Goal: Information Seeking & Learning: Learn about a topic

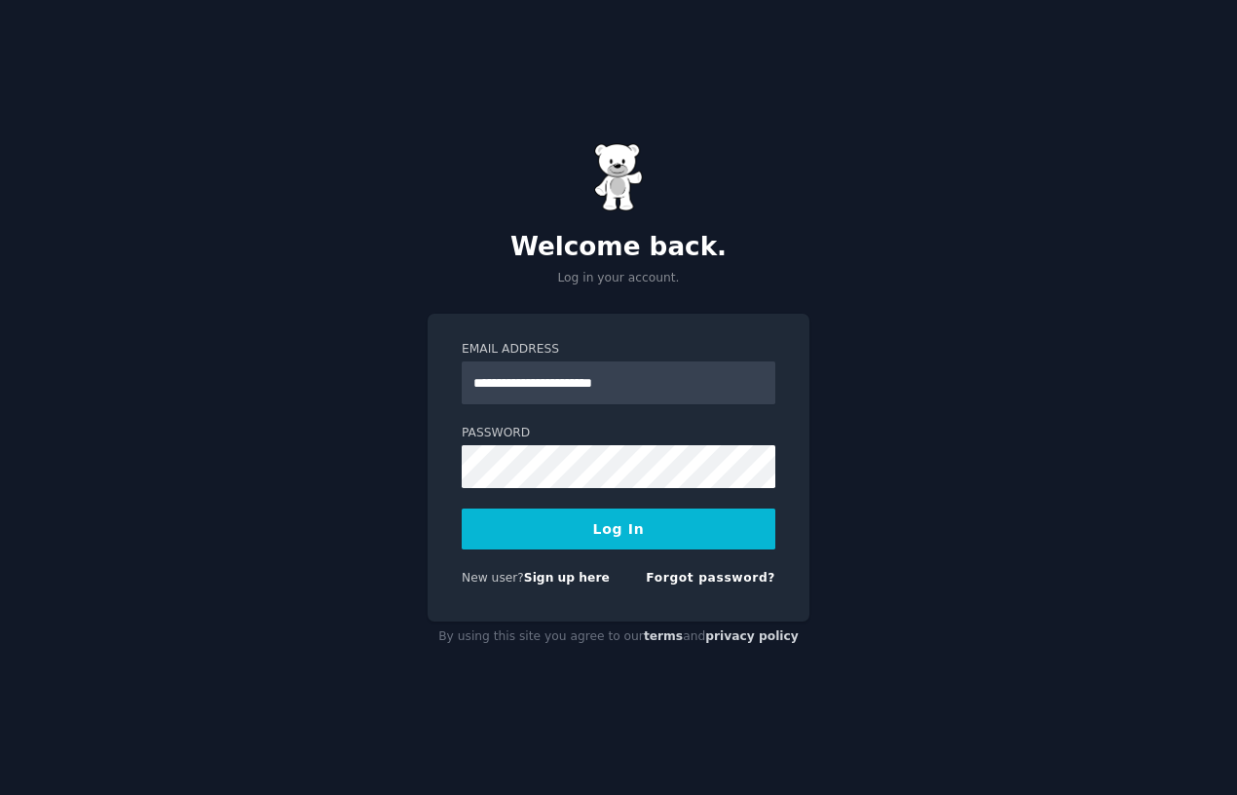
type input "**********"
click at [619, 549] on button "Log In" at bounding box center [619, 528] width 314 height 41
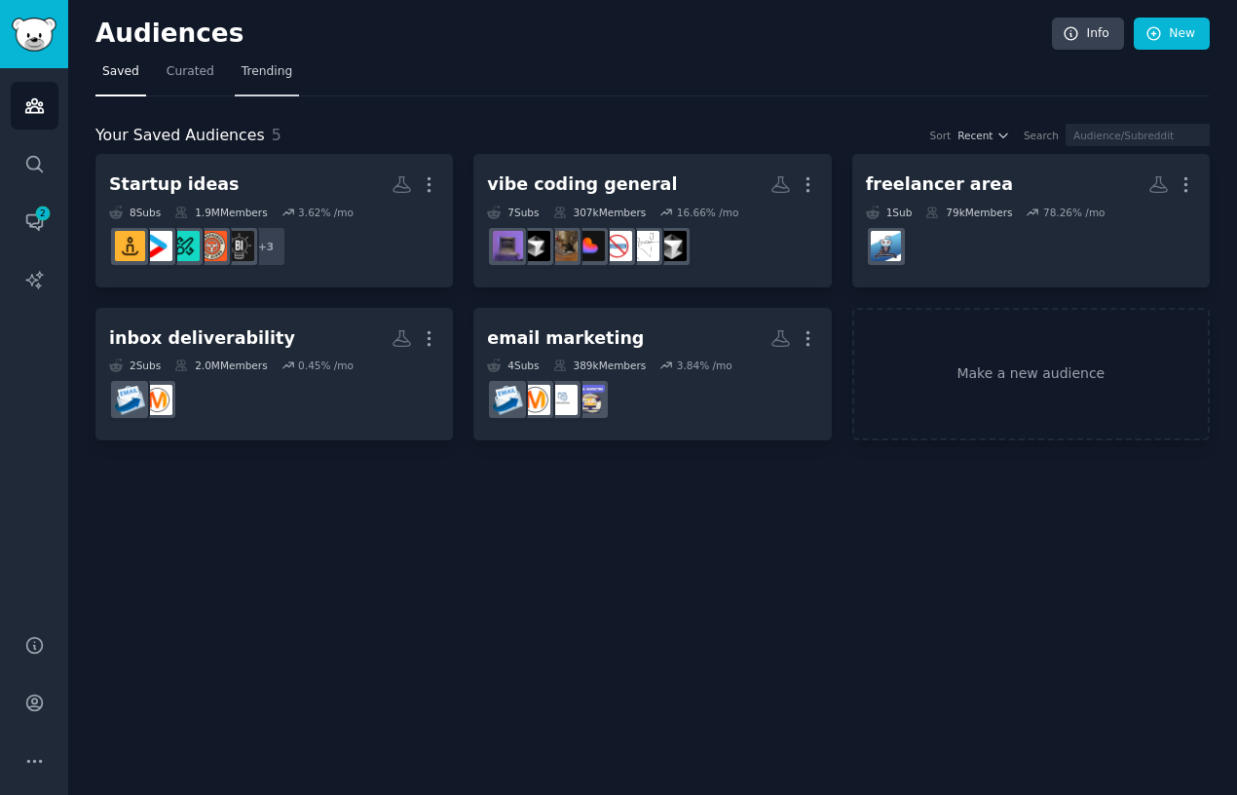
click at [236, 82] on link "Trending" at bounding box center [267, 76] width 64 height 40
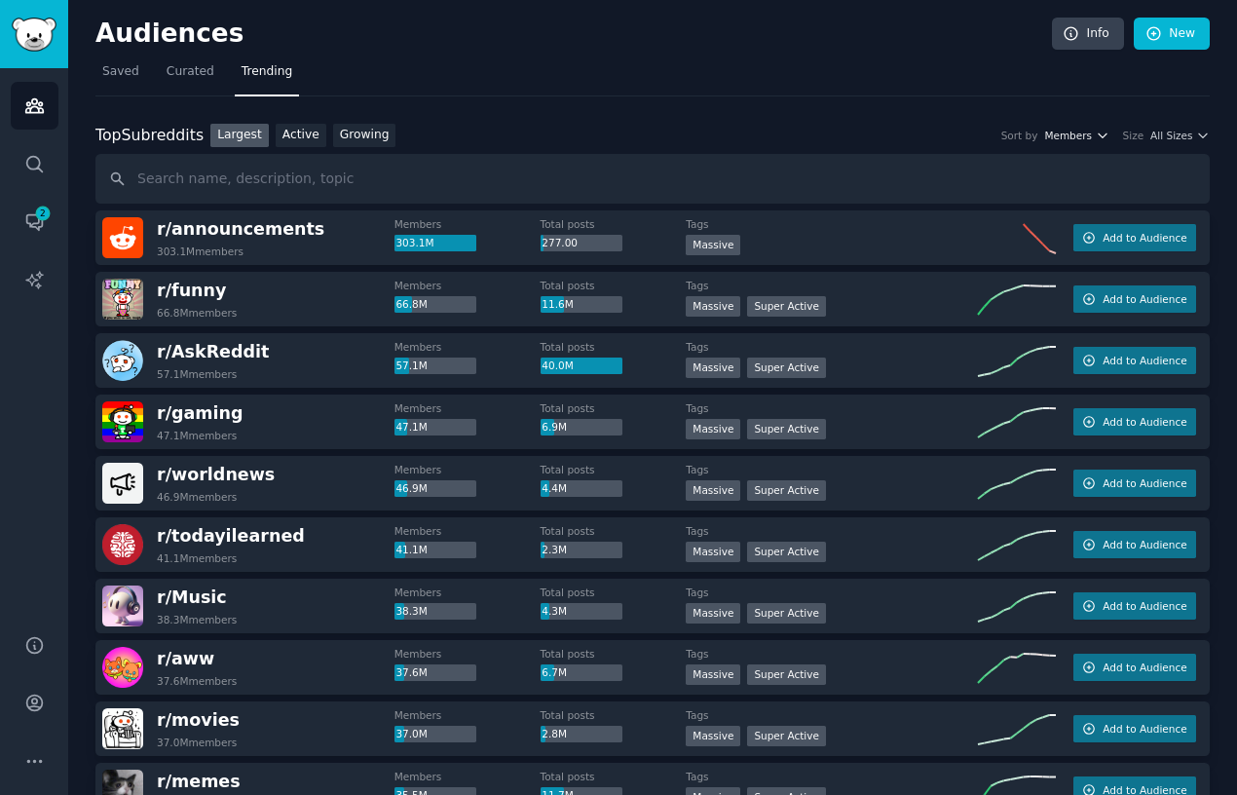
click at [1085, 138] on span "Members" at bounding box center [1068, 136] width 48 height 14
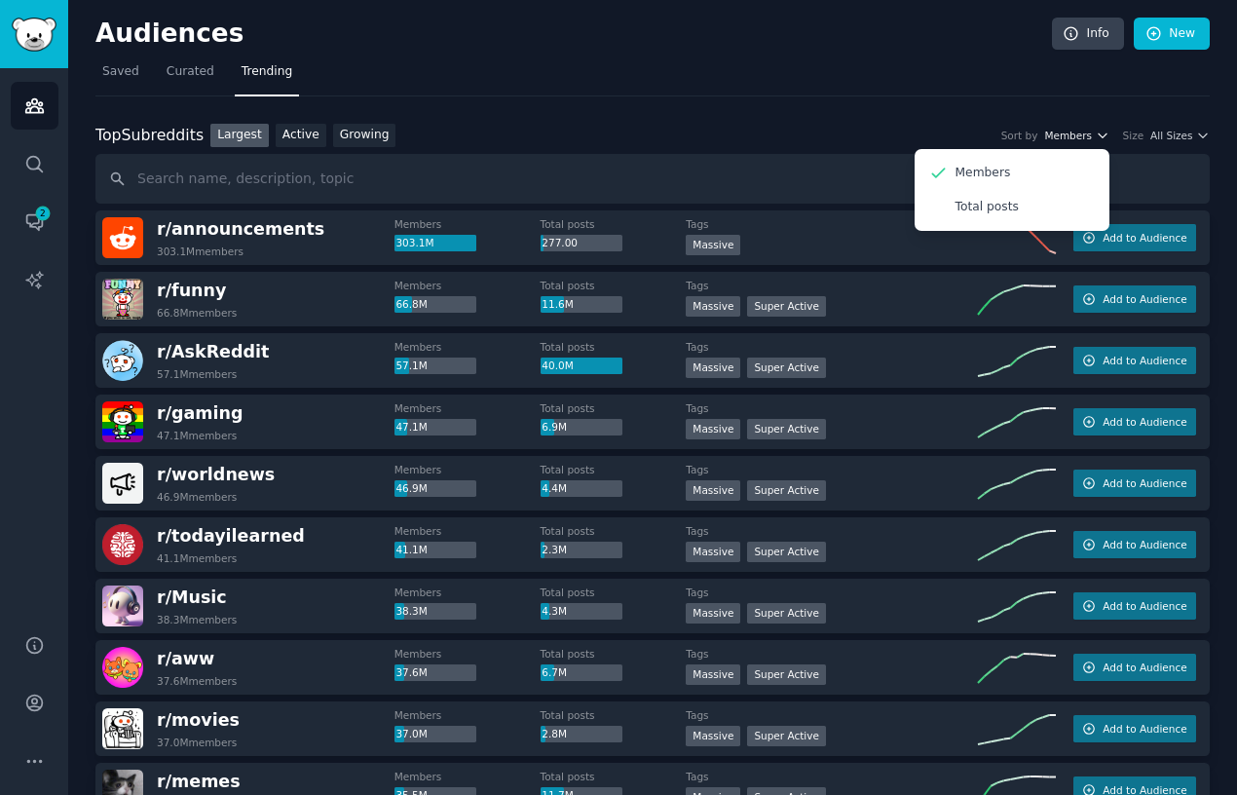
click at [1085, 138] on span "Members" at bounding box center [1068, 136] width 48 height 14
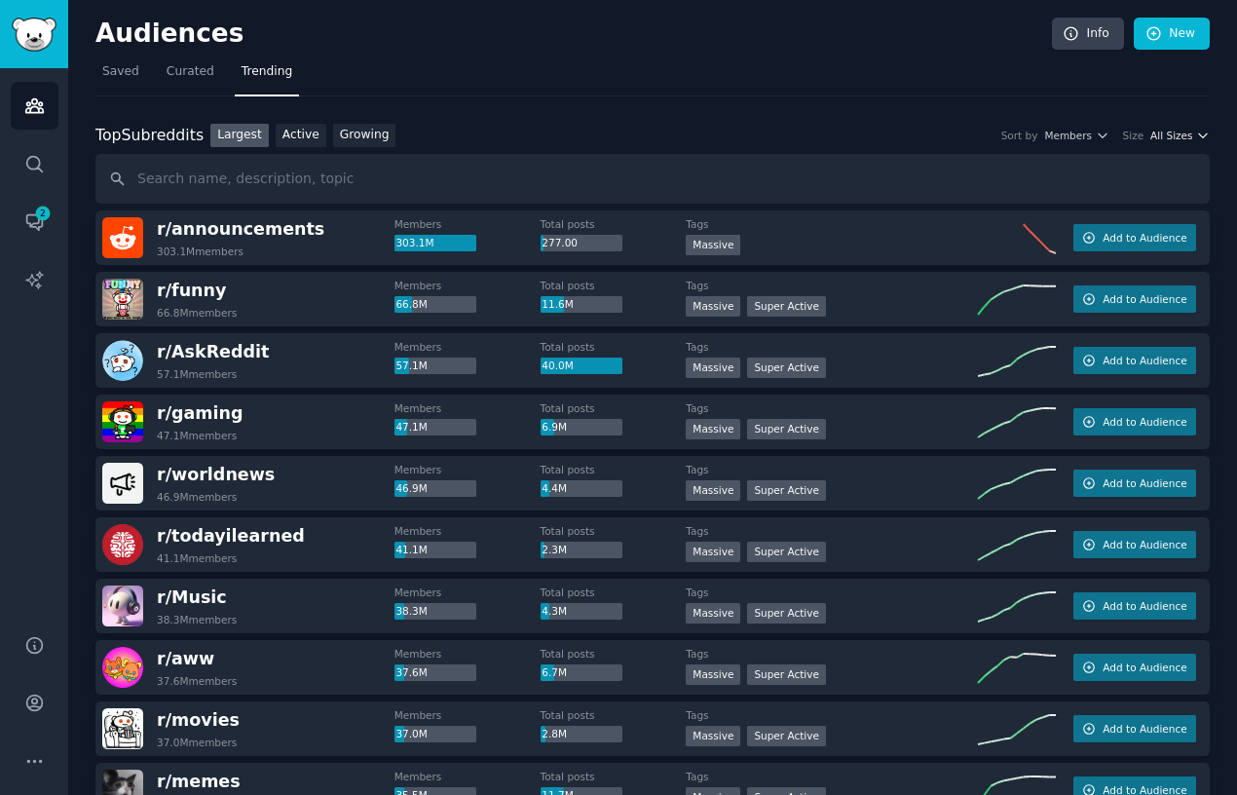
click at [1175, 134] on span "All Sizes" at bounding box center [1171, 136] width 42 height 14
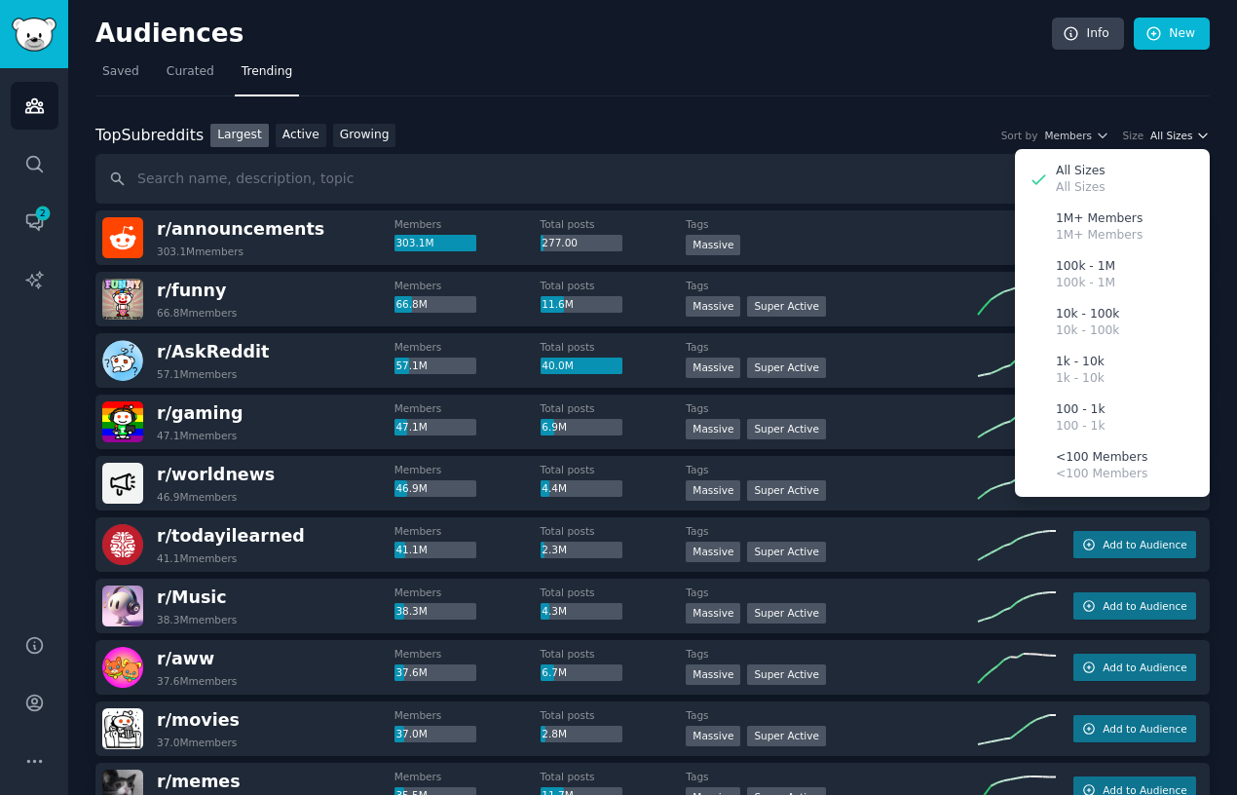
click at [1175, 134] on span "All Sizes" at bounding box center [1171, 136] width 42 height 14
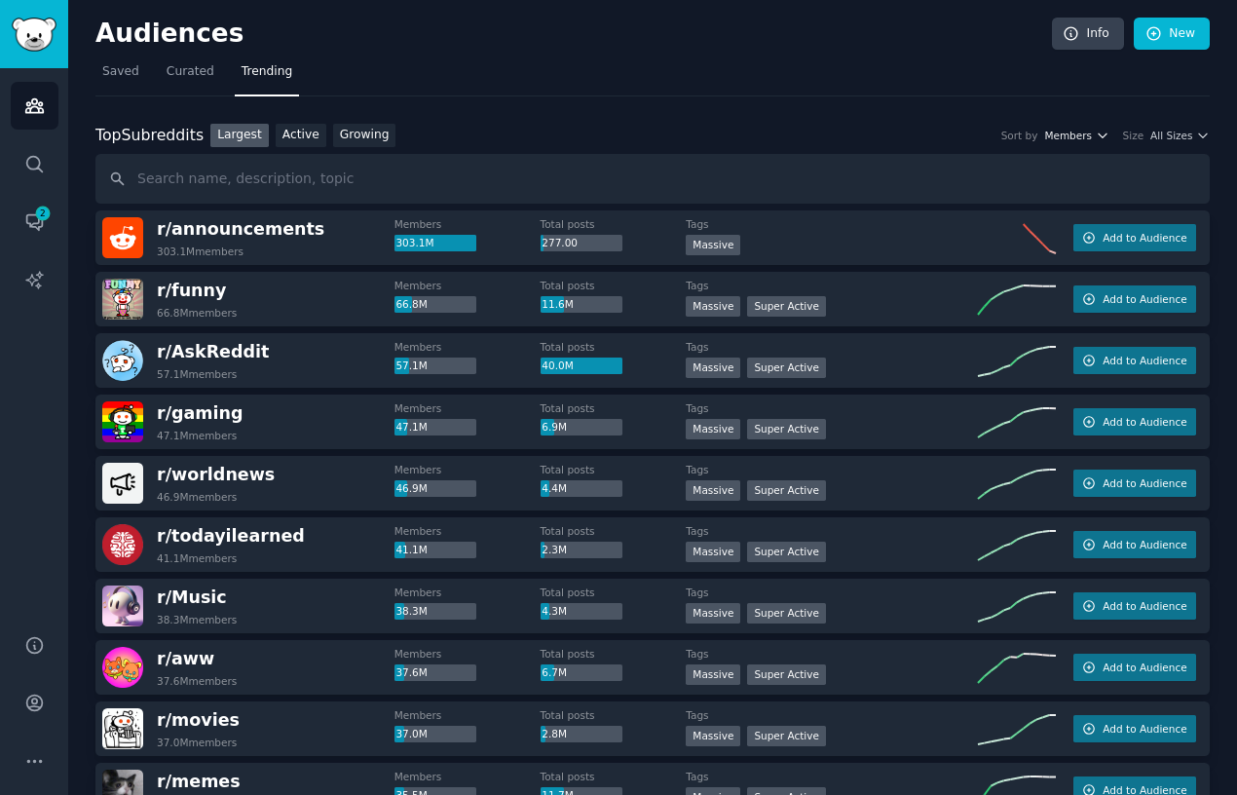
click at [1062, 136] on span "Members" at bounding box center [1068, 136] width 48 height 14
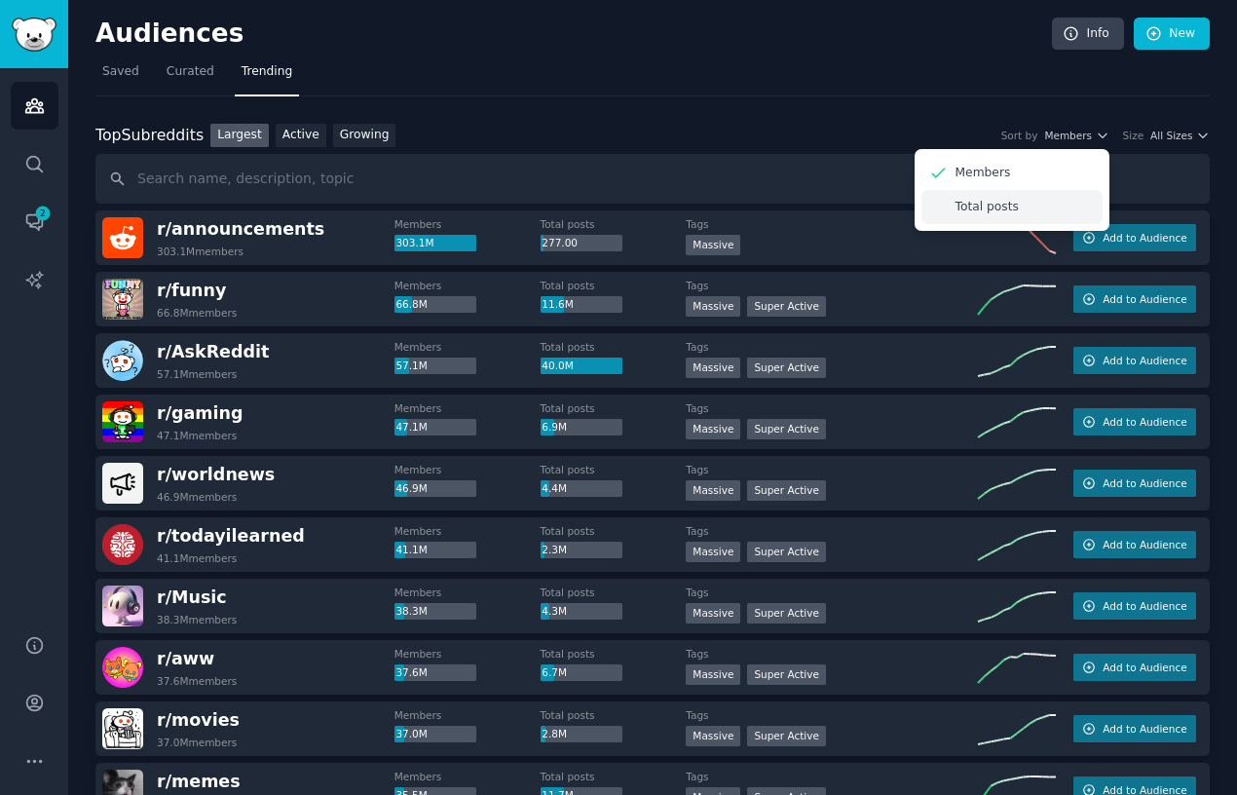
click at [978, 210] on p "Total posts" at bounding box center [987, 208] width 63 height 18
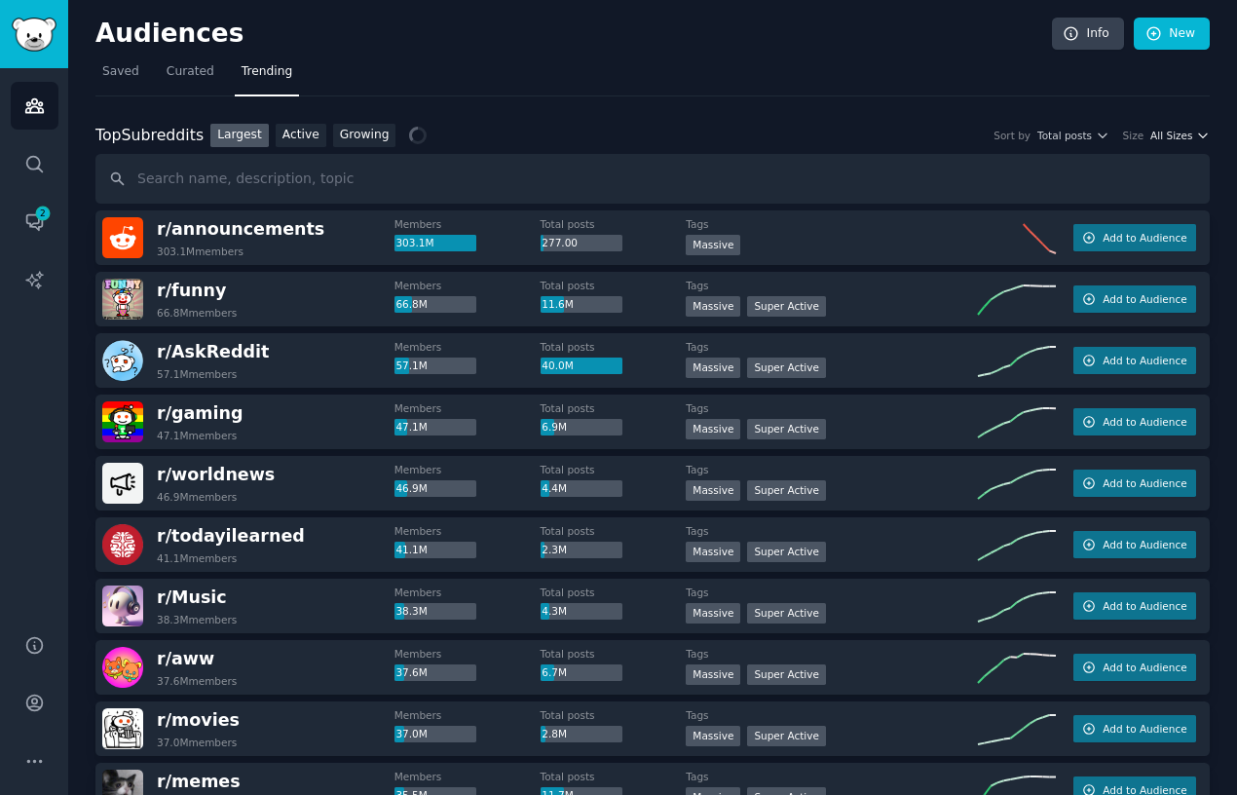
click at [1171, 137] on span "All Sizes" at bounding box center [1171, 136] width 42 height 14
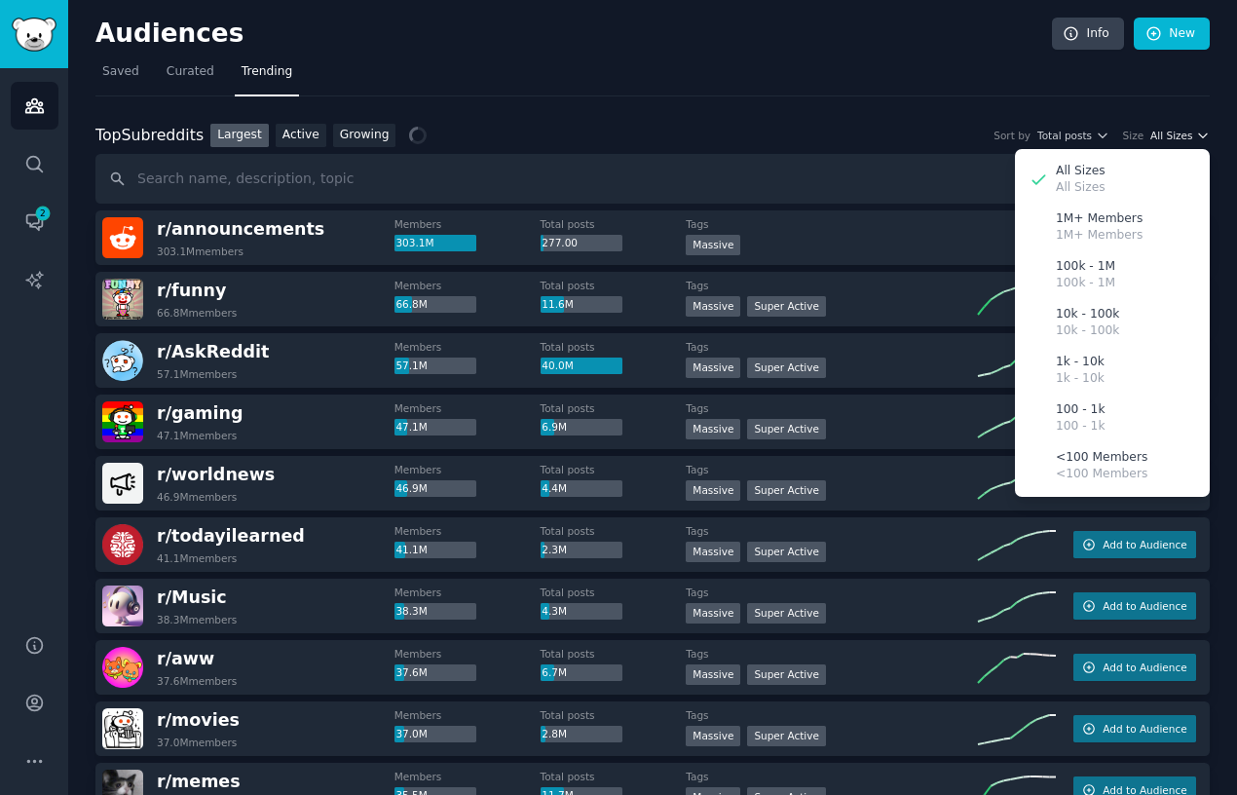
click at [1171, 137] on span "All Sizes" at bounding box center [1171, 136] width 42 height 14
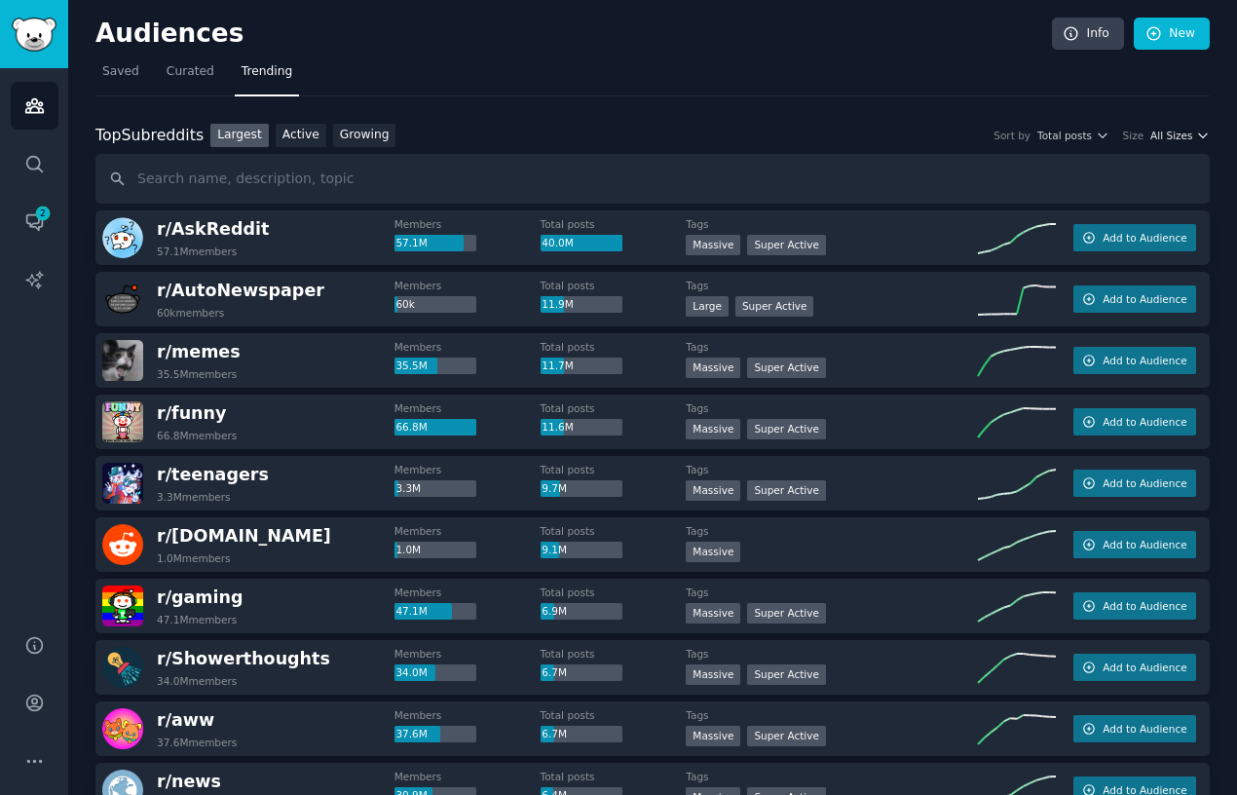
click at [1171, 140] on span "All Sizes" at bounding box center [1171, 136] width 42 height 14
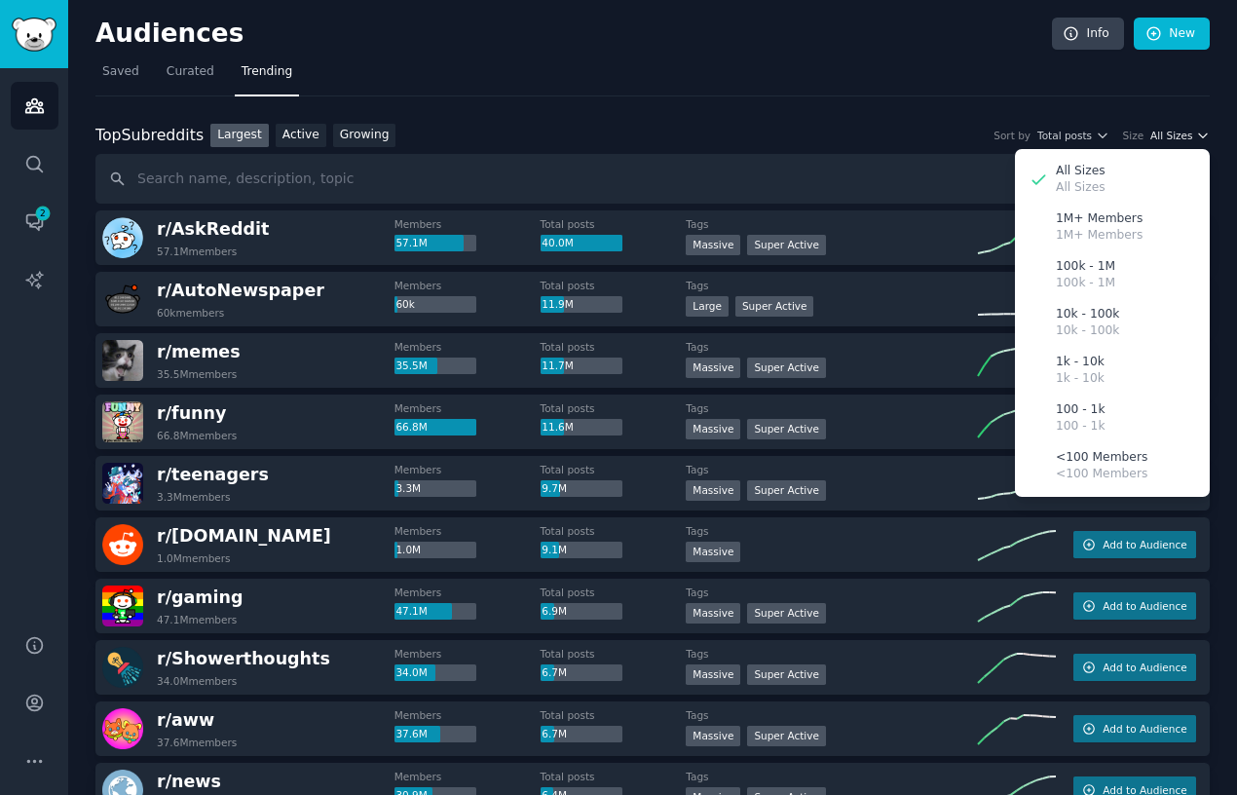
click at [1171, 140] on span "All Sizes" at bounding box center [1171, 136] width 42 height 14
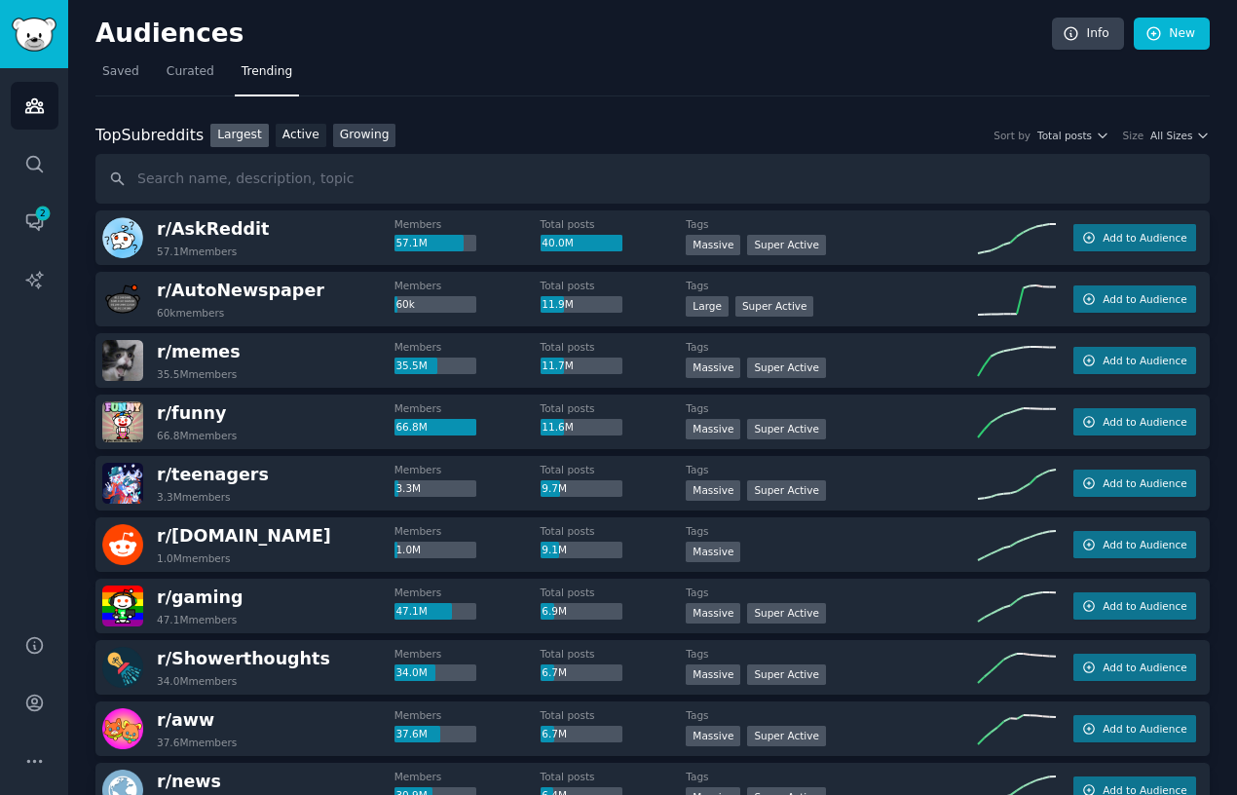
click at [354, 131] on link "Growing" at bounding box center [364, 136] width 63 height 24
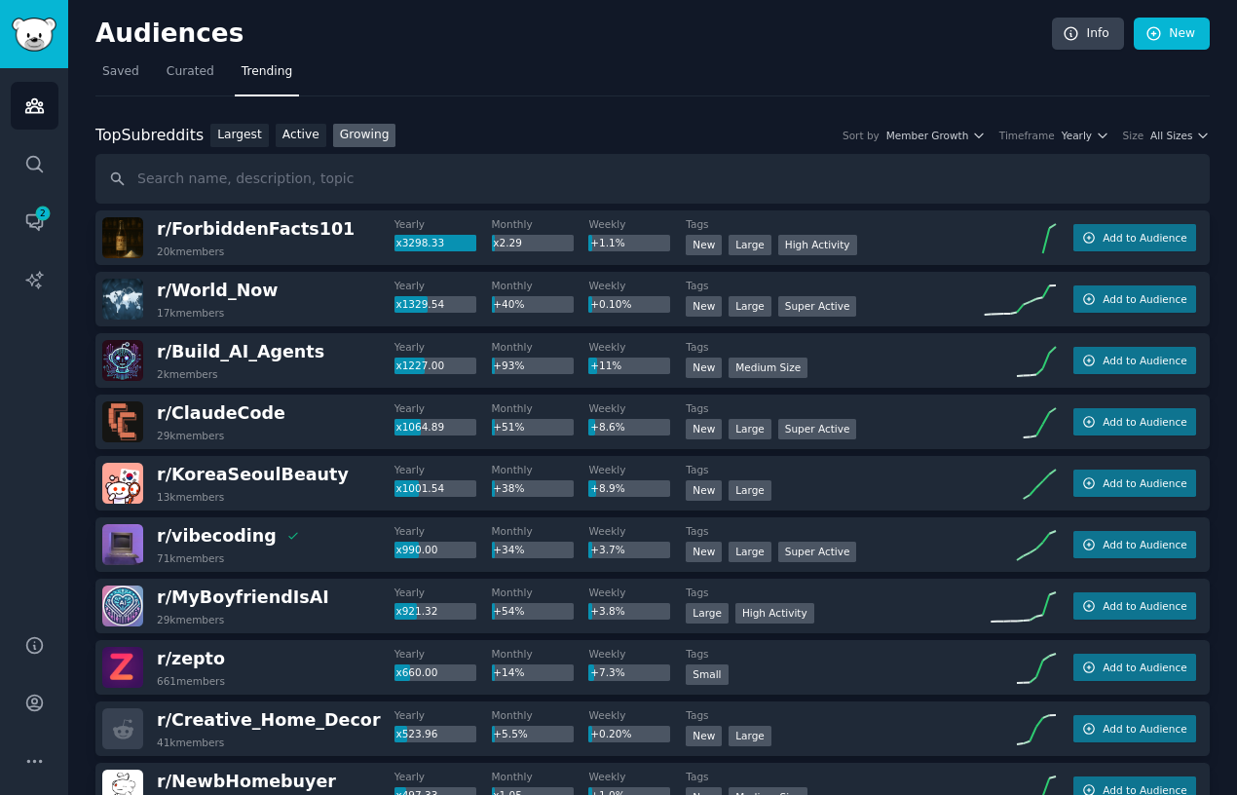
click at [307, 136] on link "Active" at bounding box center [301, 136] width 51 height 24
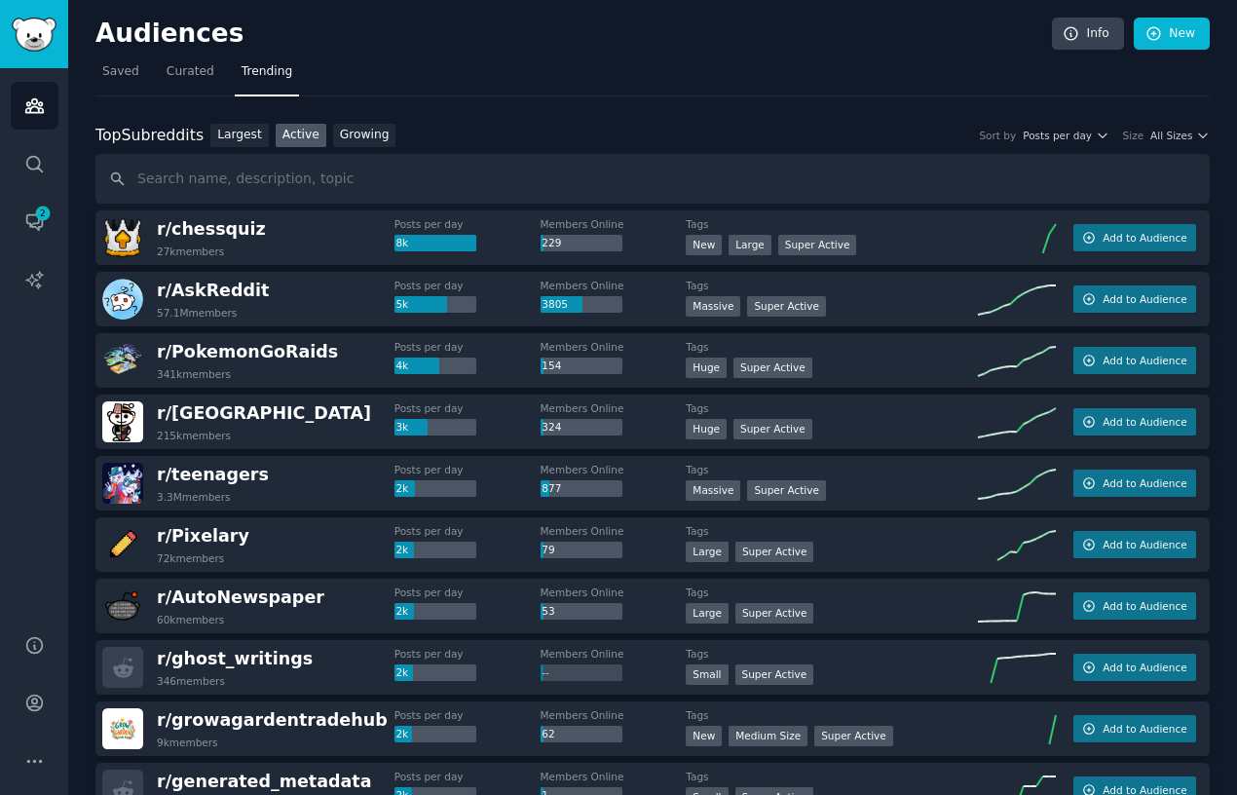
click at [584, 77] on nav "Saved Curated Trending" at bounding box center [652, 76] width 1114 height 40
click at [1088, 131] on span "Posts per day" at bounding box center [1057, 136] width 69 height 14
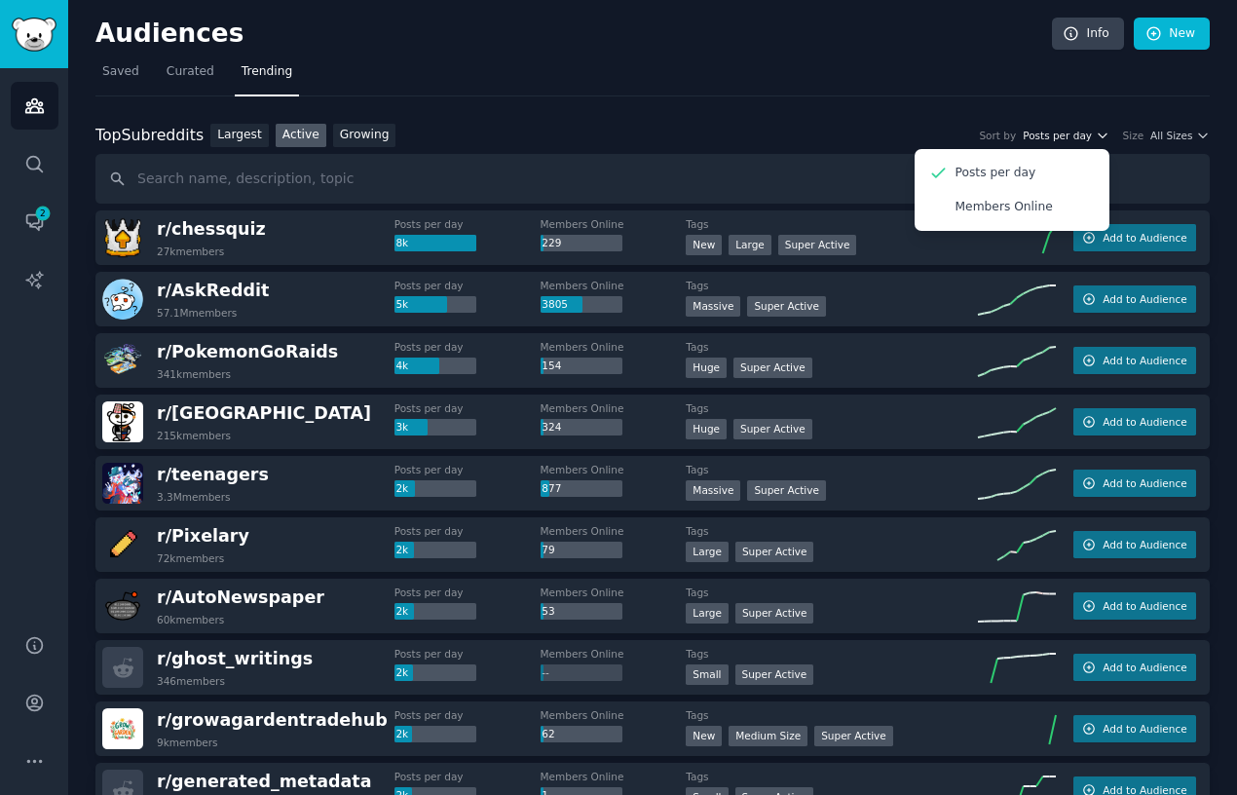
click at [1087, 131] on span "Posts per day" at bounding box center [1057, 136] width 69 height 14
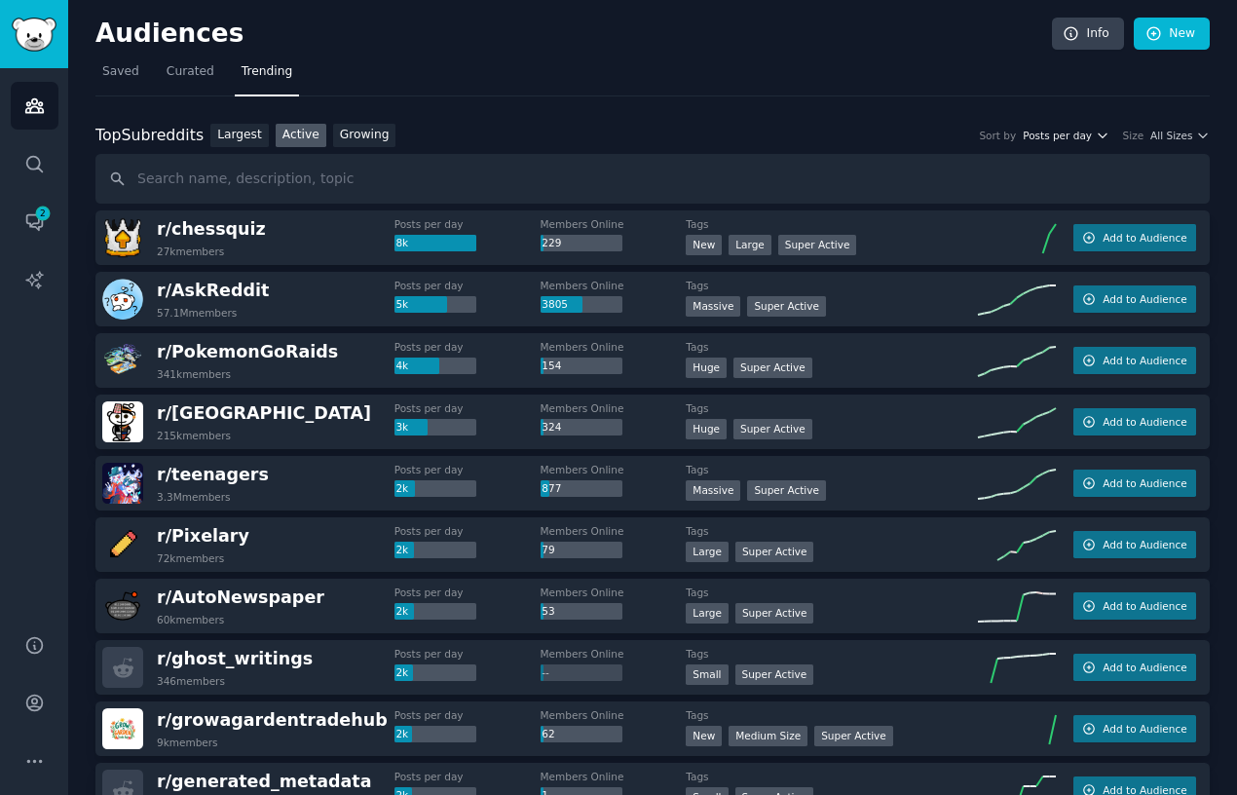
click at [1087, 131] on span "Posts per day" at bounding box center [1057, 136] width 69 height 14
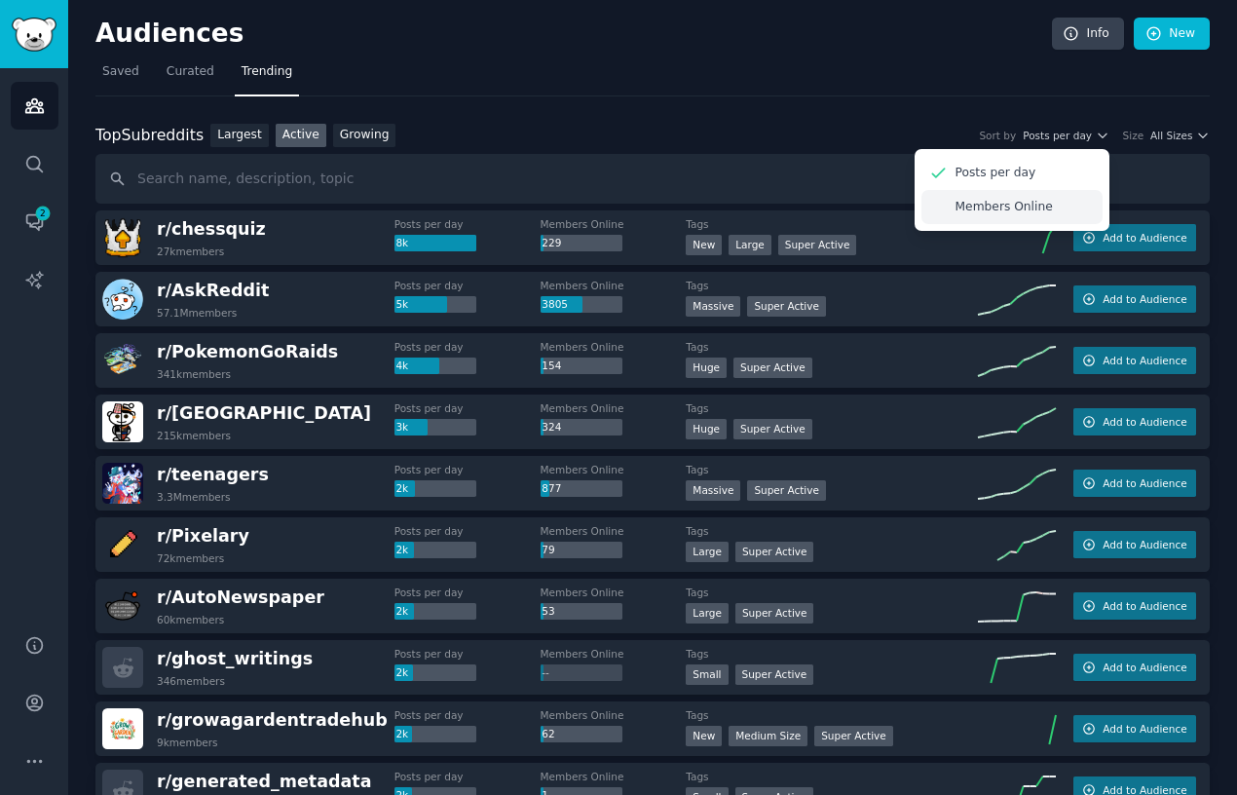
click at [1010, 205] on p "Members Online" at bounding box center [1004, 208] width 97 height 18
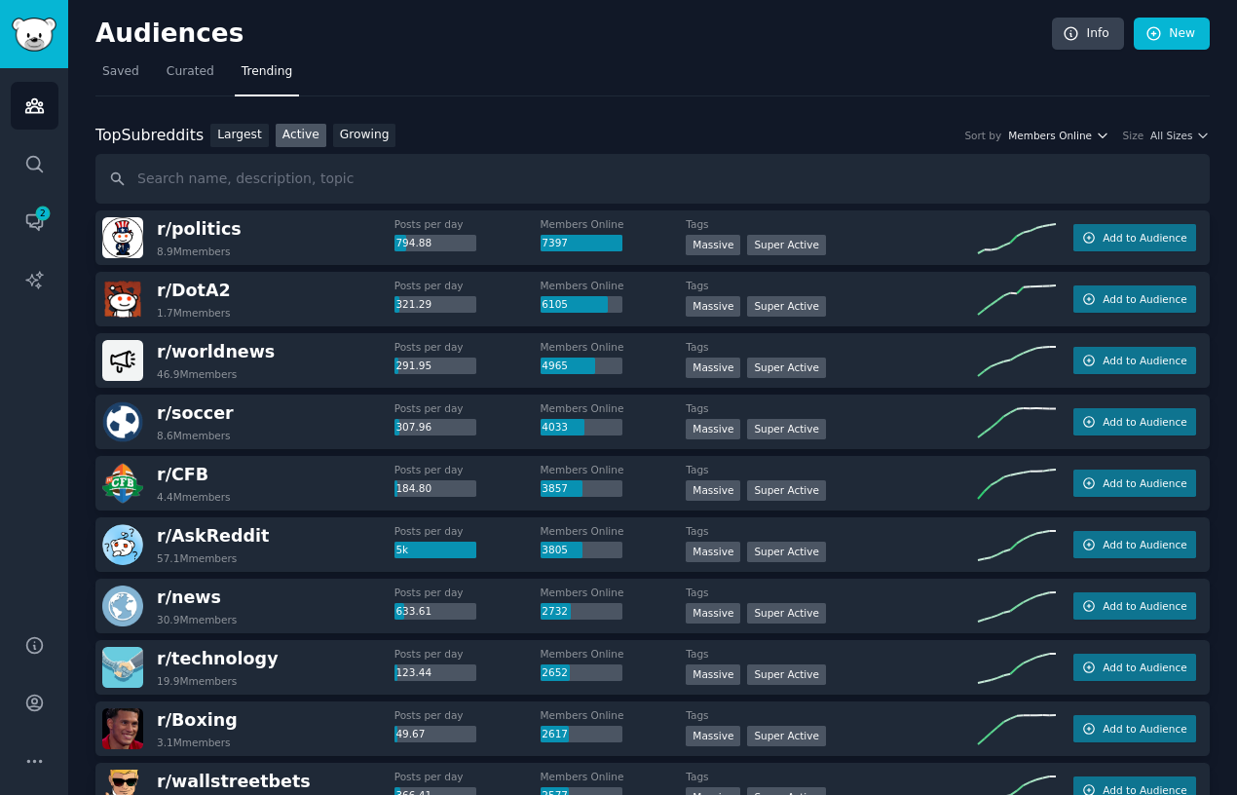
click at [1104, 138] on icon "button" at bounding box center [1103, 136] width 14 height 14
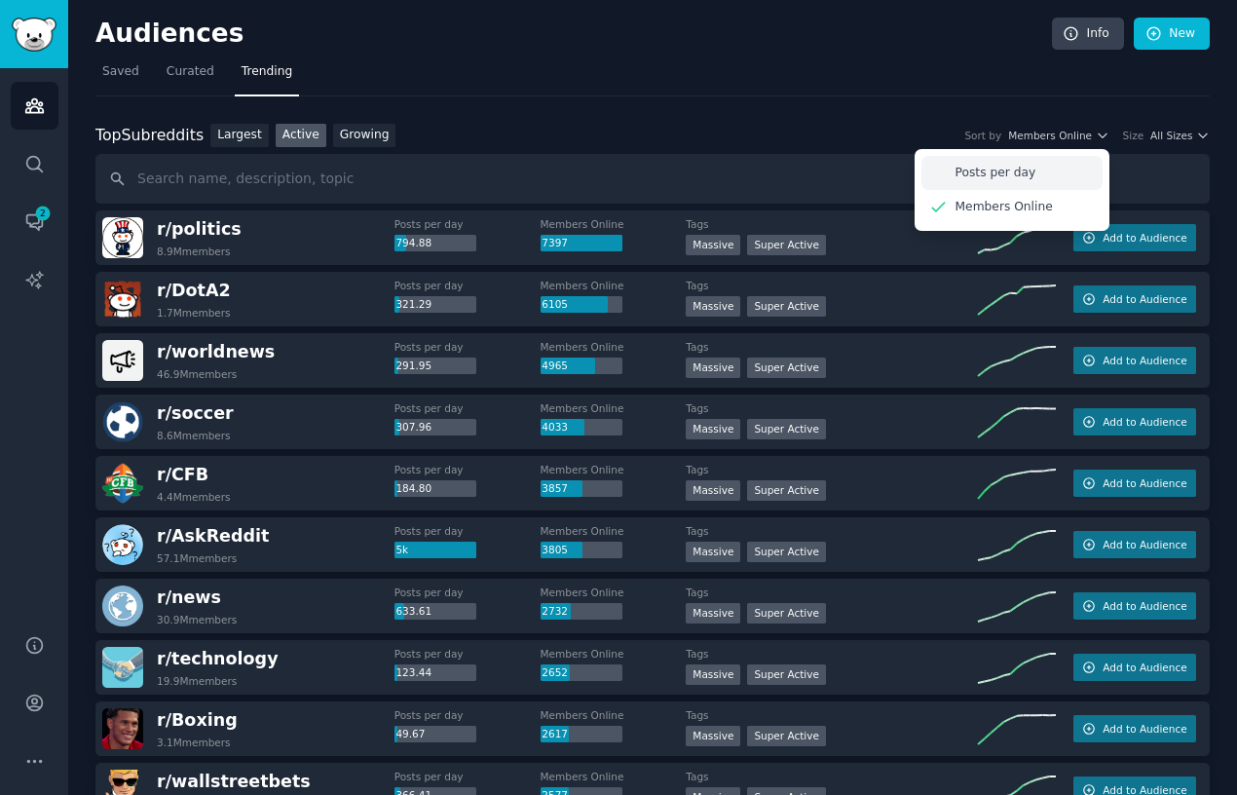
click at [1030, 179] on p "Posts per day" at bounding box center [996, 174] width 81 height 18
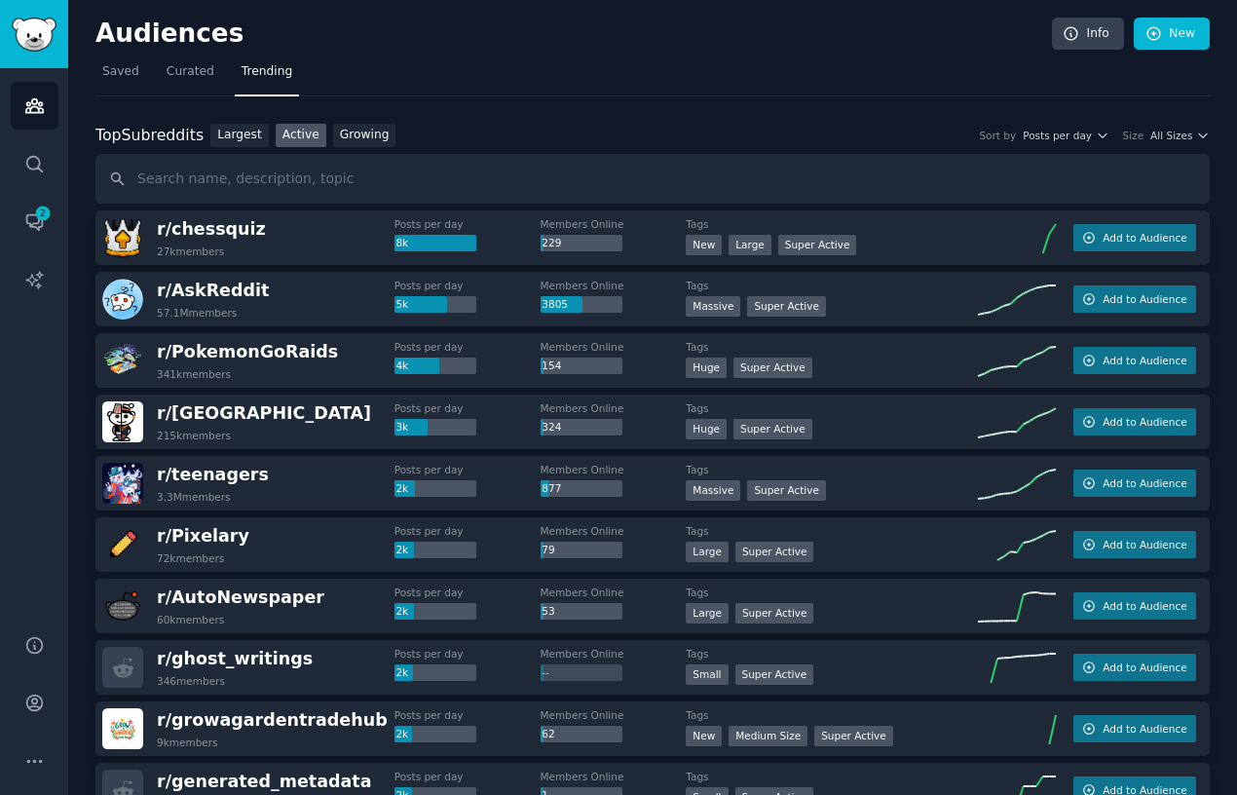
click at [713, 134] on div "Top Subreddits Top Subreddits Largest Active Growing Sort by Posts per day Size…" at bounding box center [652, 136] width 1114 height 24
click at [736, 62] on nav "Saved Curated Trending" at bounding box center [652, 76] width 1114 height 40
click at [801, 93] on nav "Saved Curated Trending" at bounding box center [652, 76] width 1114 height 40
